Goal: Information Seeking & Learning: Learn about a topic

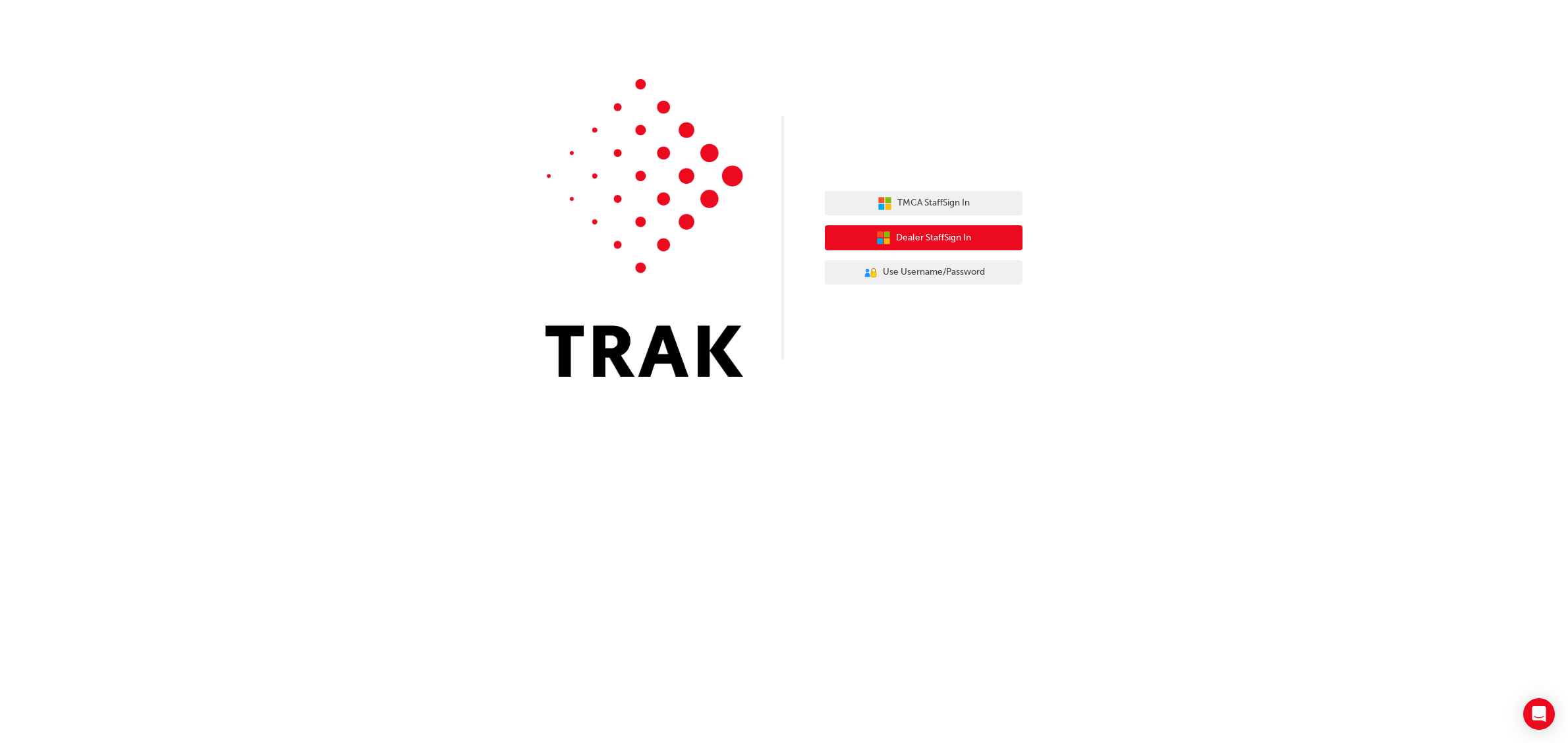
click at [927, 235] on span "Dealer Staff Sign In" at bounding box center [934, 238] width 76 height 15
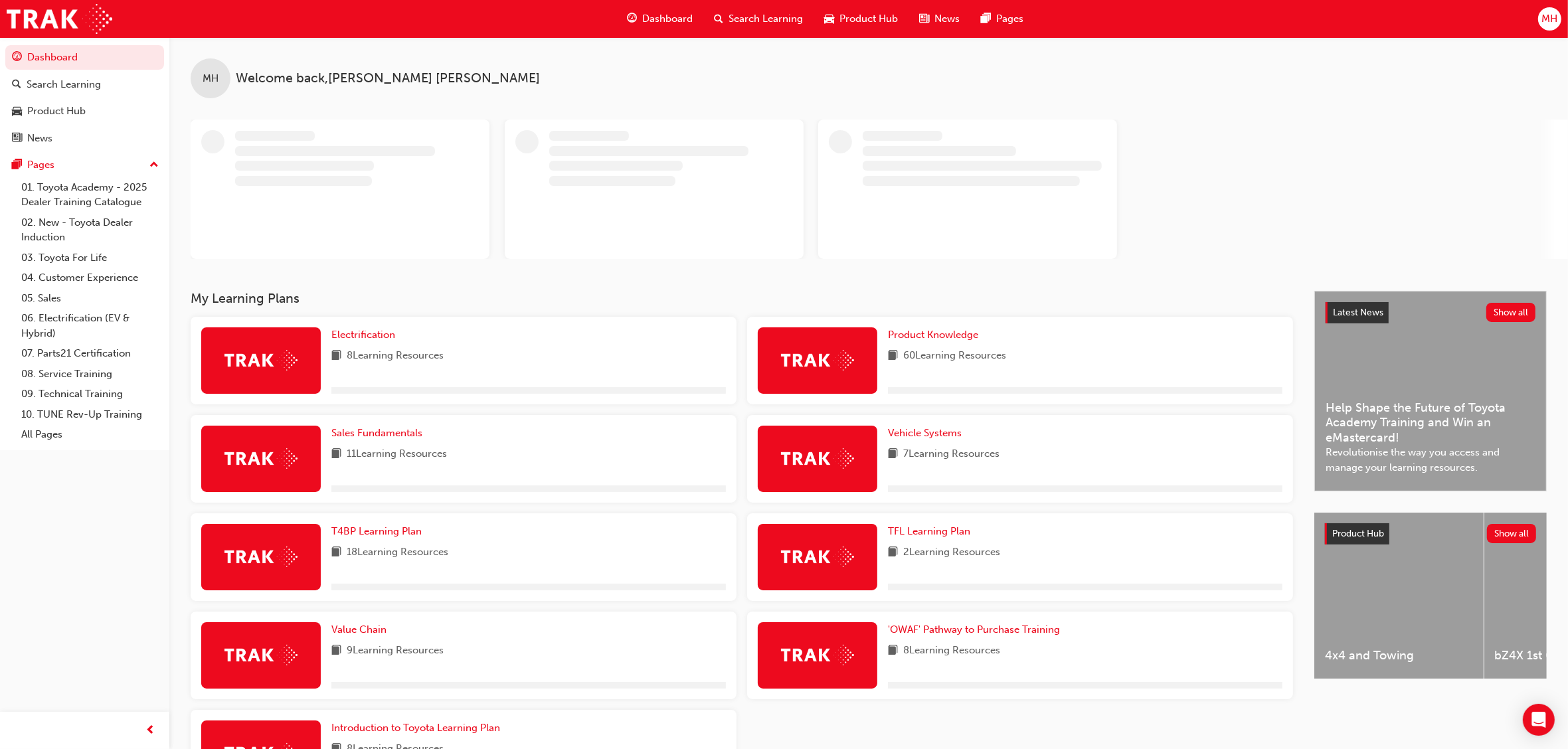
click at [760, 14] on span "Search Learning" at bounding box center [765, 19] width 74 height 15
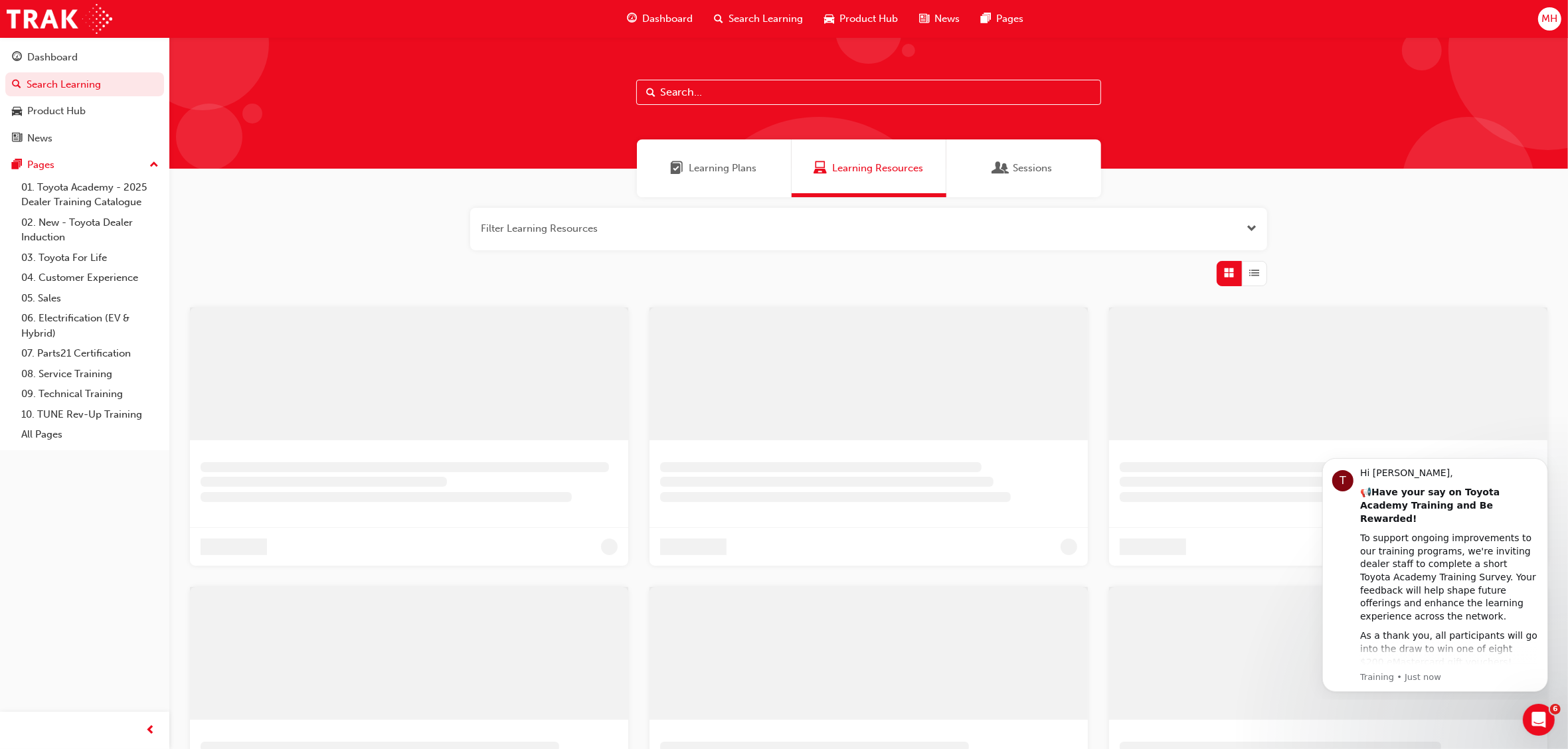
click at [707, 90] on input "text" at bounding box center [869, 92] width 465 height 25
type input "rav4"
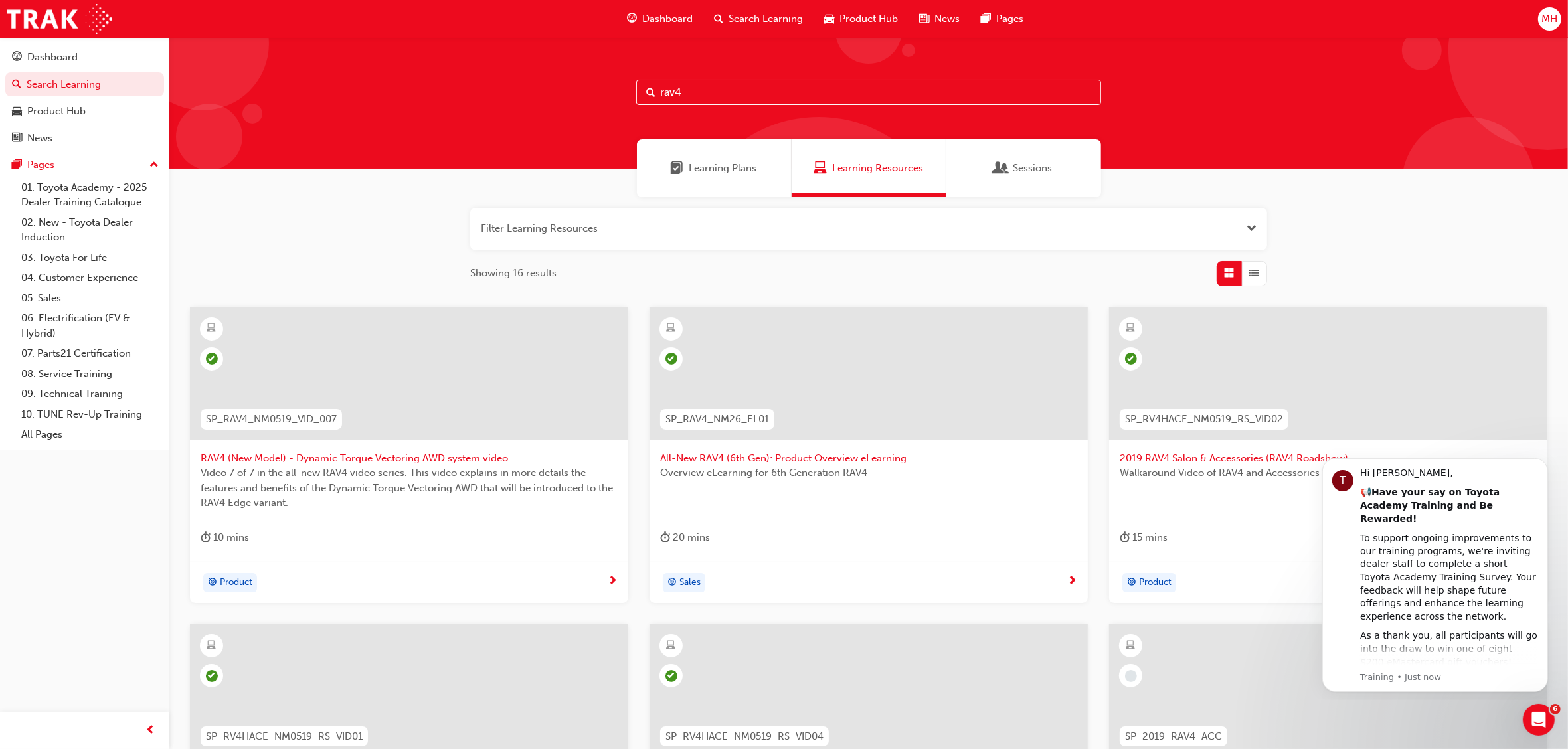
click at [771, 460] on span "All-New RAV4 (6th Gen): Product Overview eLearning" at bounding box center [868, 458] width 417 height 15
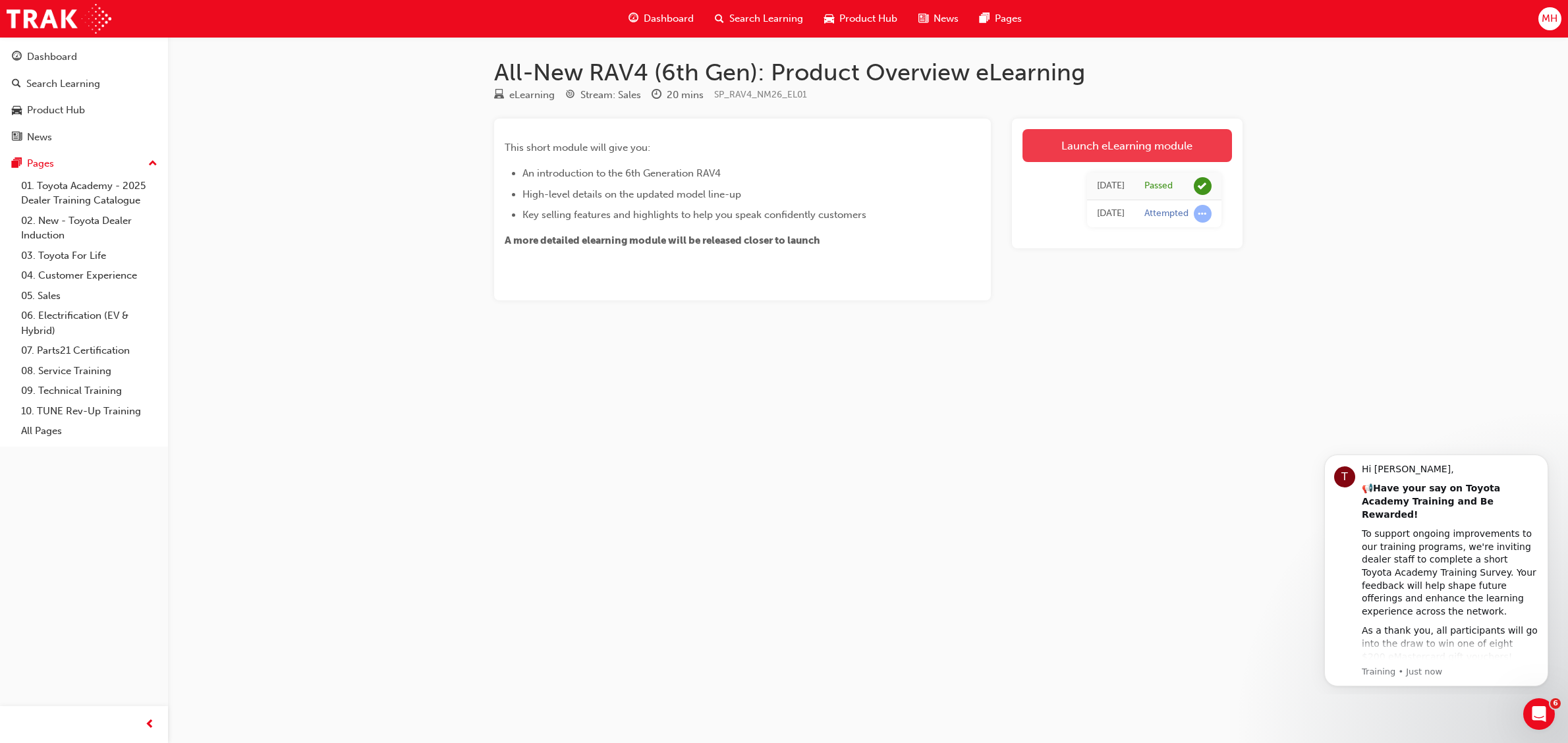
click at [1103, 136] on link "Launch eLearning module" at bounding box center [1128, 145] width 210 height 33
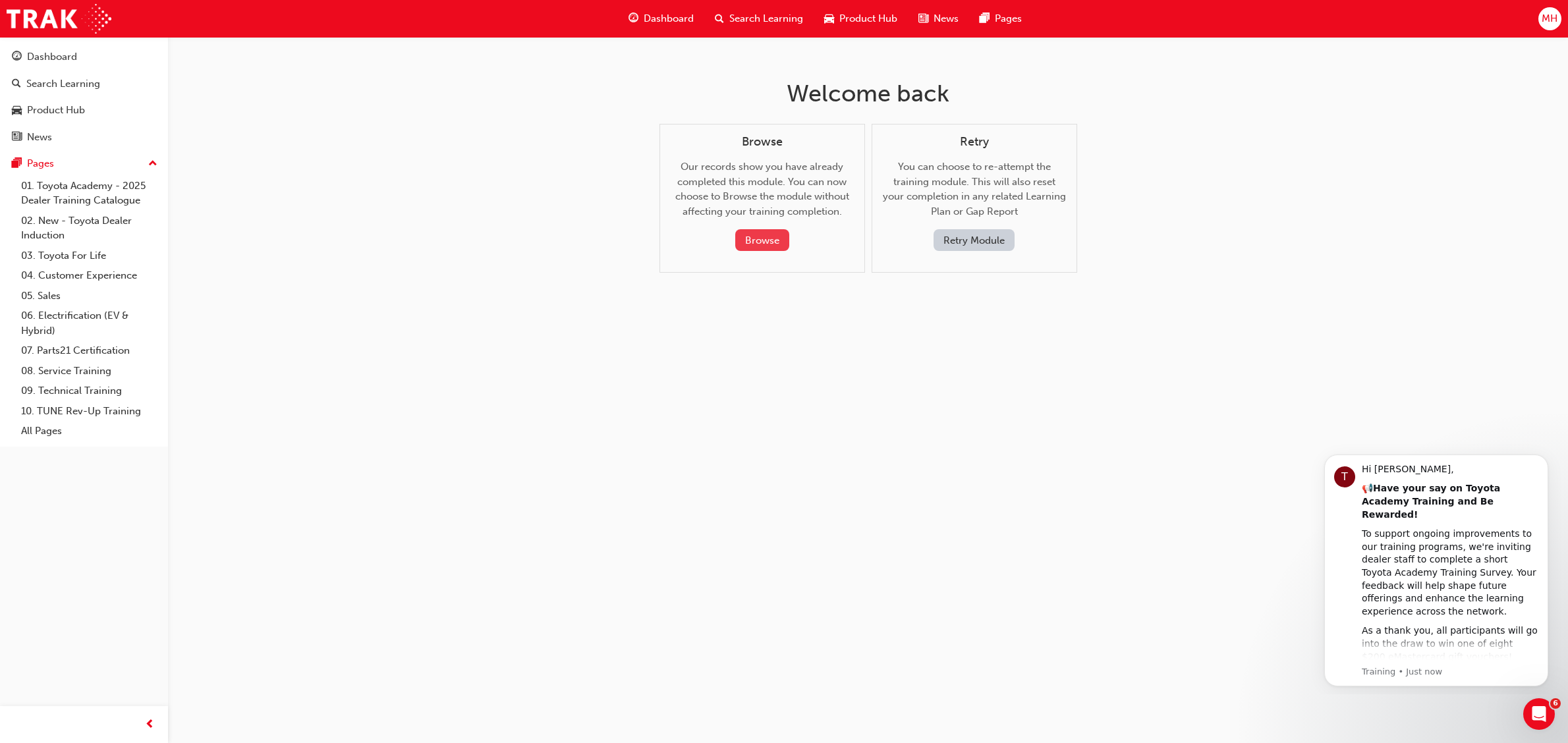
click at [771, 237] on button "Browse" at bounding box center [762, 240] width 54 height 22
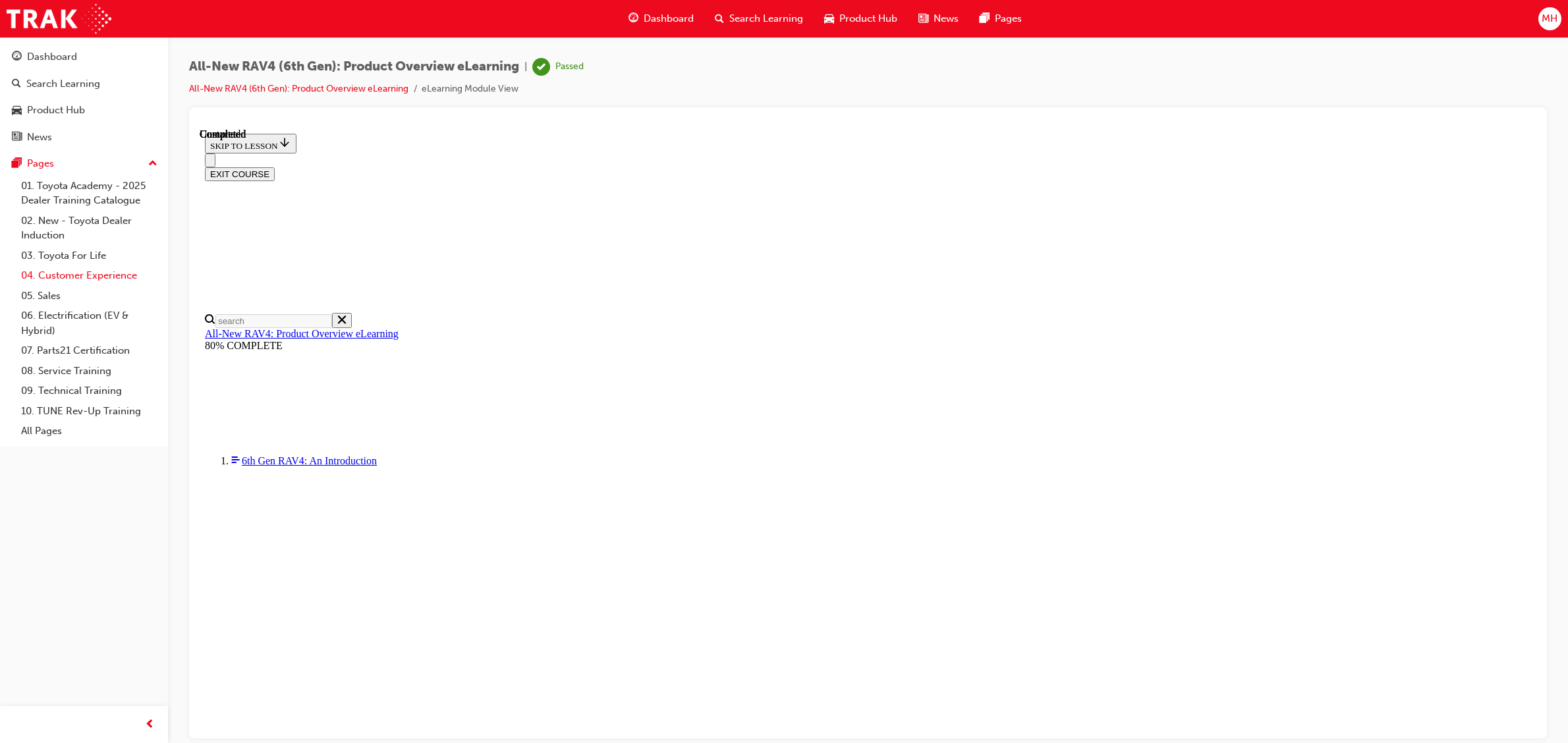
scroll to position [46, 0]
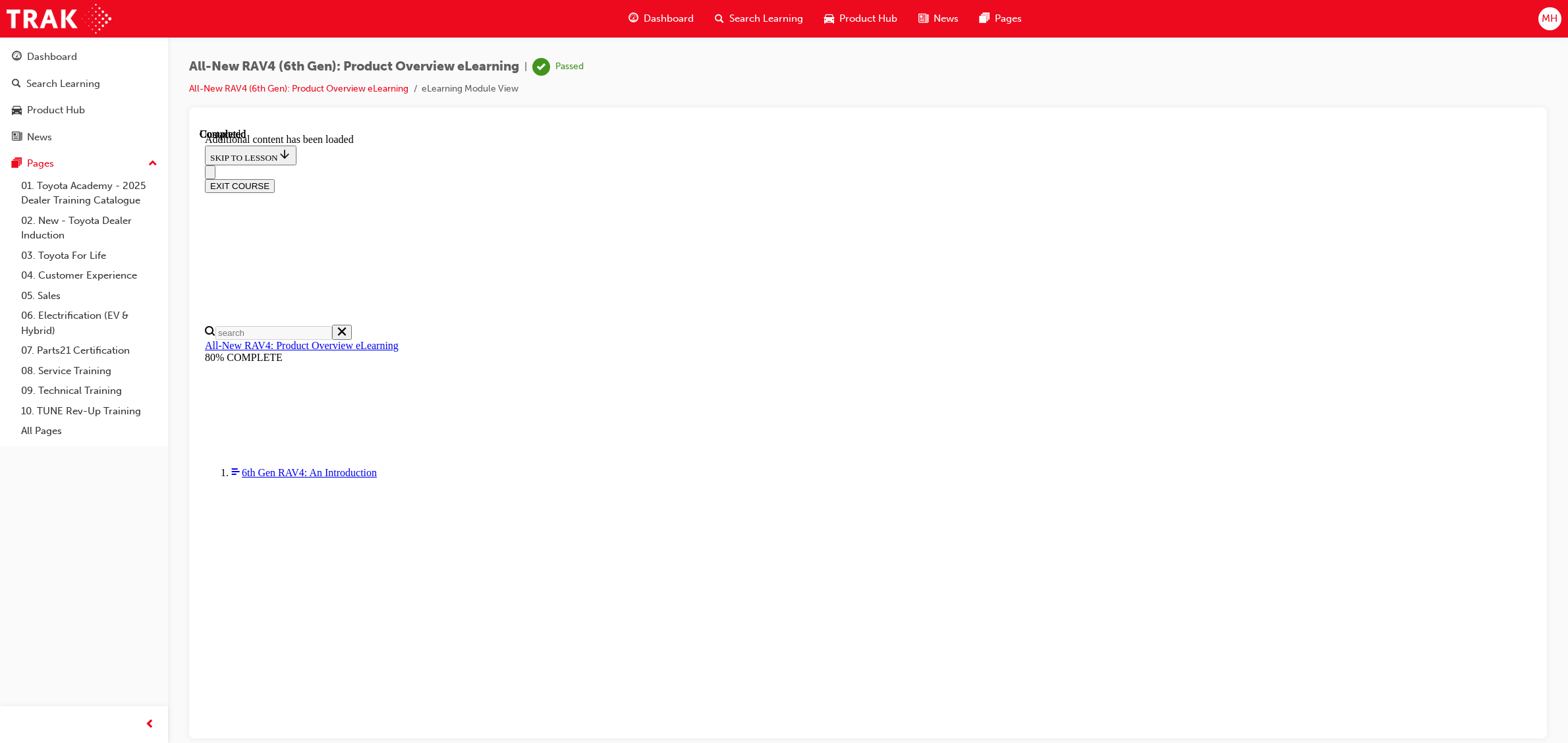
scroll to position [1352, 0]
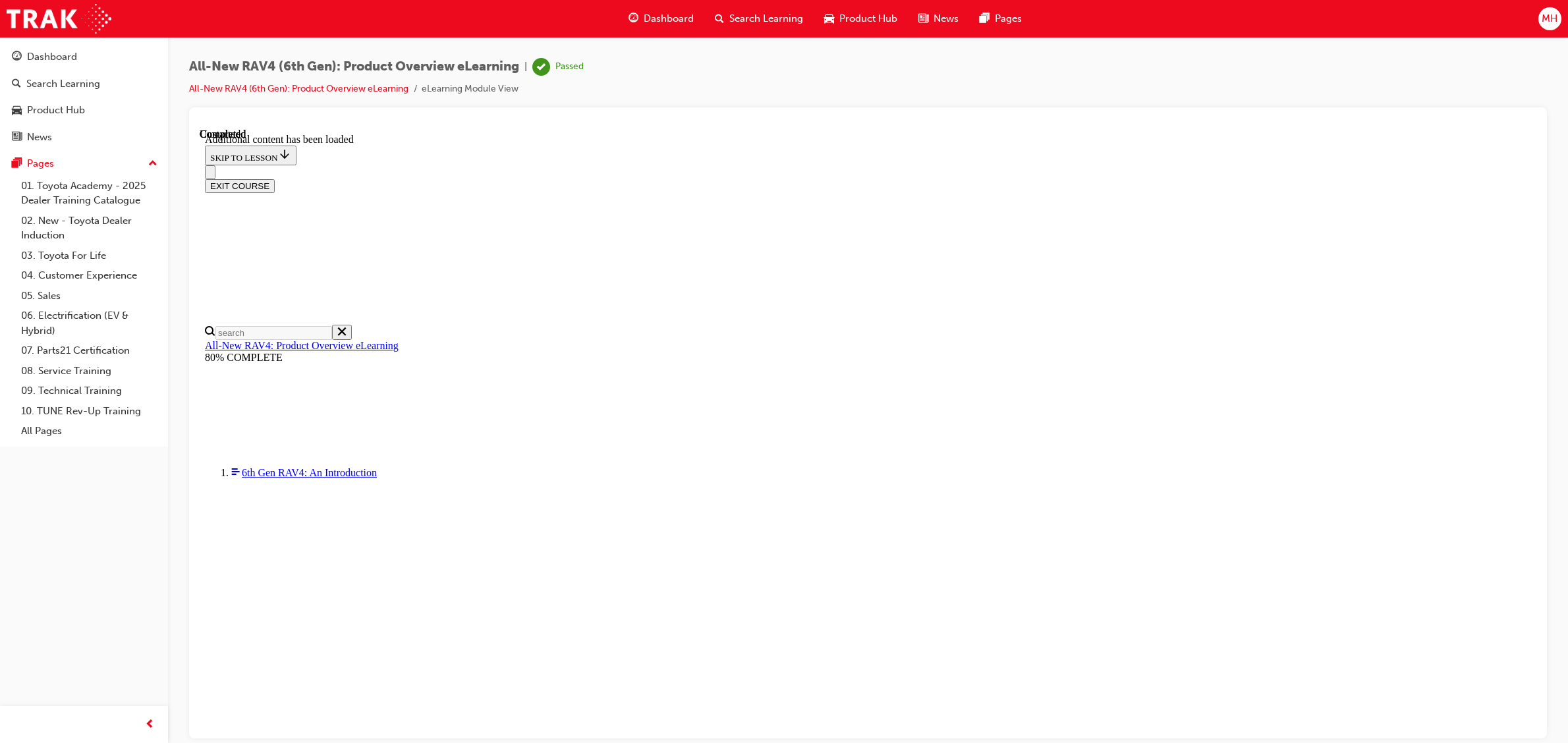
scroll to position [1928, 0]
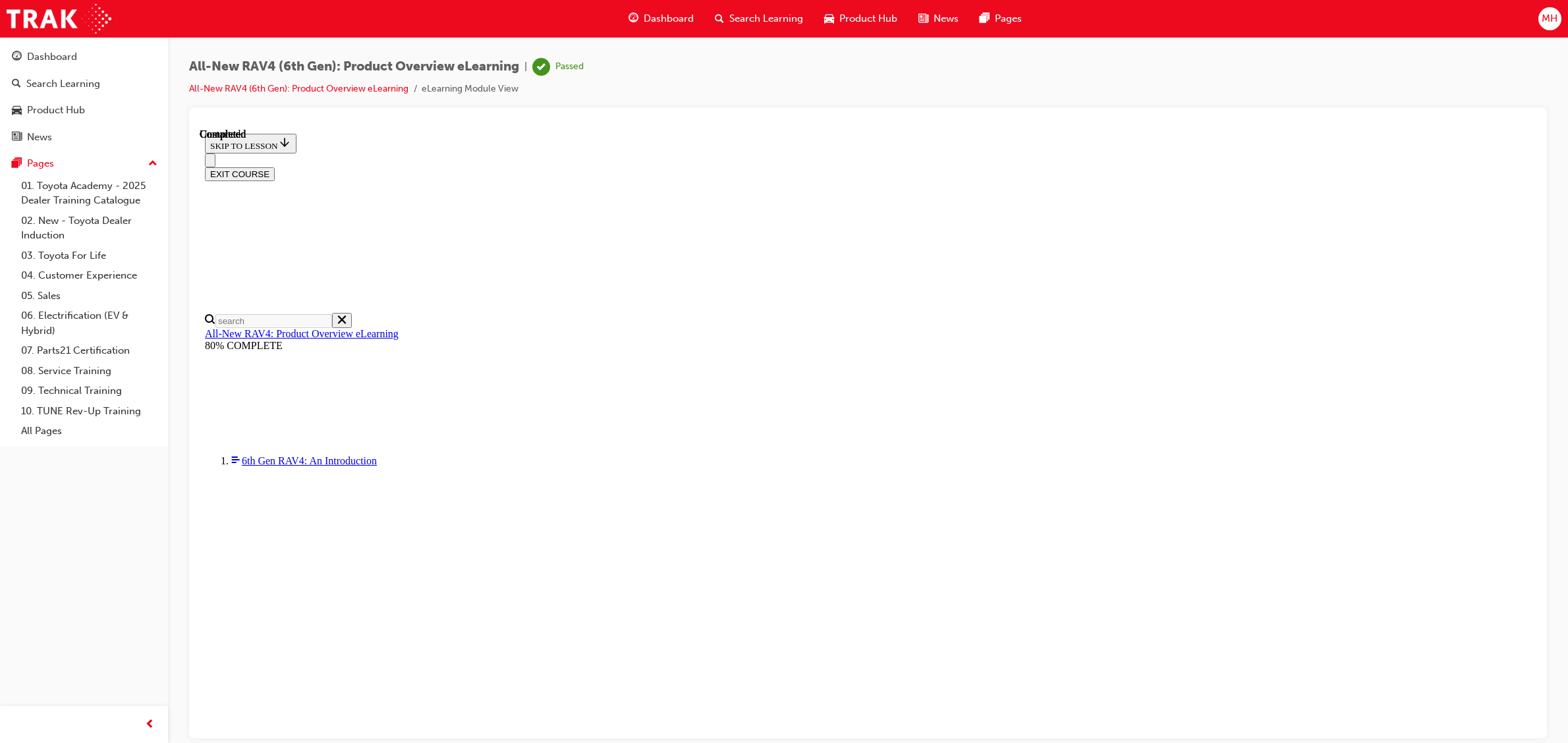
scroll to position [1198, 0]
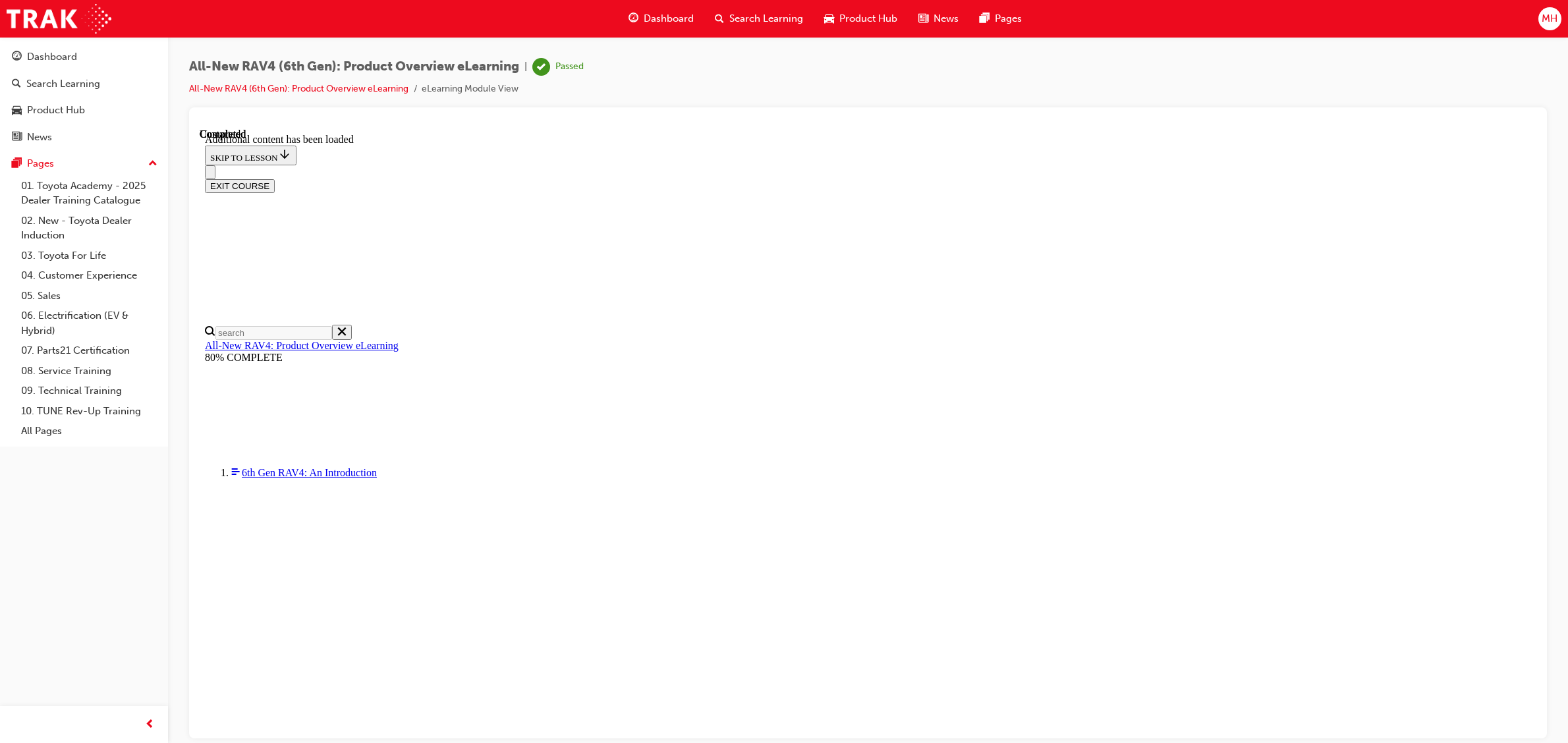
scroll to position [1908, 0]
